Goal: Task Accomplishment & Management: Manage account settings

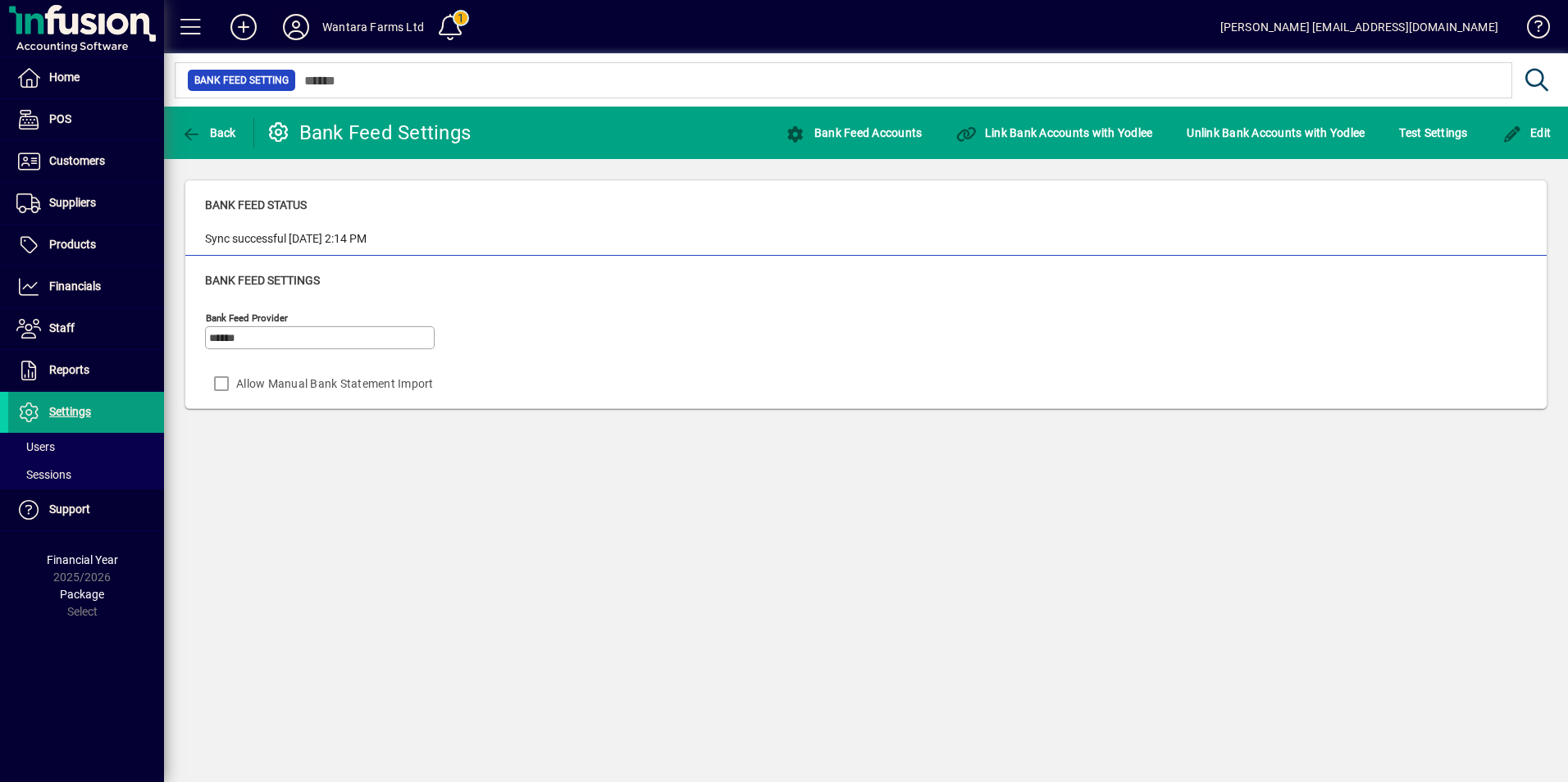
click at [298, 22] on icon at bounding box center [296, 26] width 33 height 26
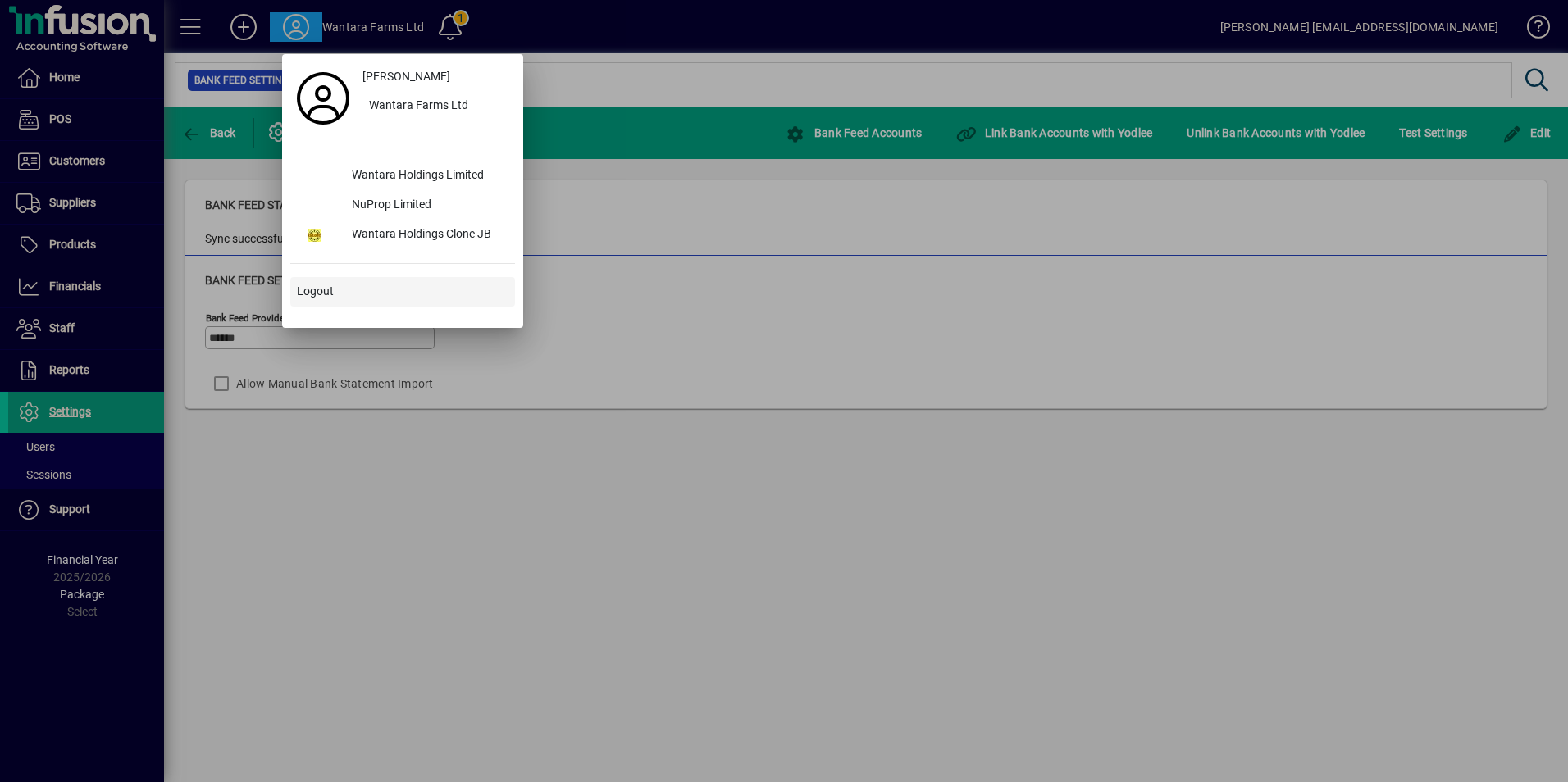
click at [310, 294] on span "Logout" at bounding box center [315, 292] width 37 height 17
